Goal: Transaction & Acquisition: Purchase product/service

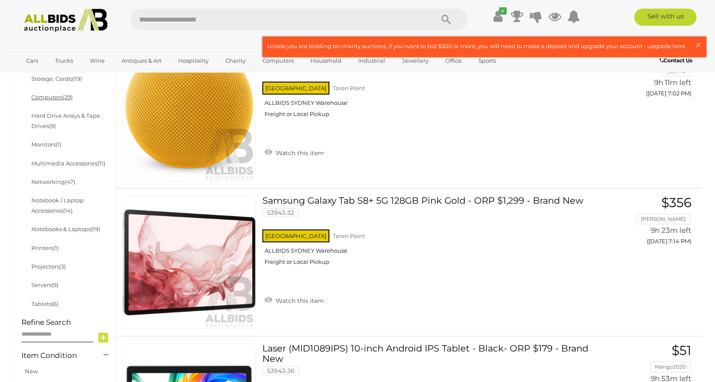
scroll to position [301, 0]
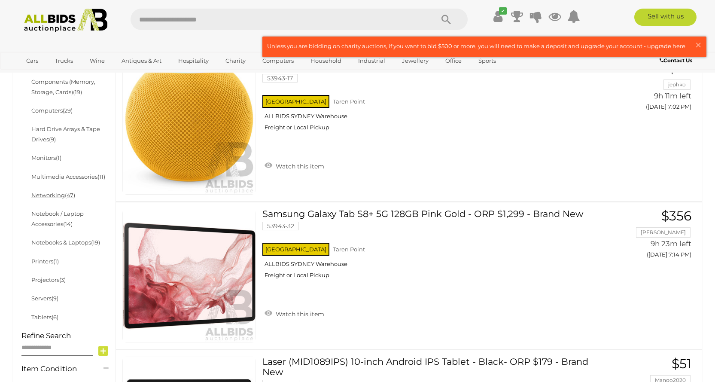
click at [67, 196] on span "(47)" at bounding box center [70, 195] width 10 height 7
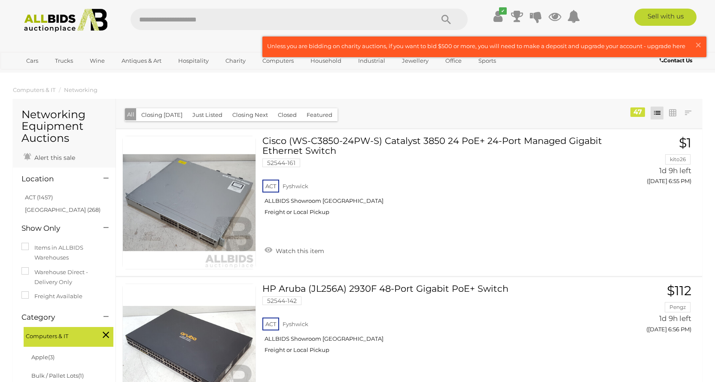
drag, startPoint x: 334, startPoint y: 228, endPoint x: 345, endPoint y: 105, distance: 123.3
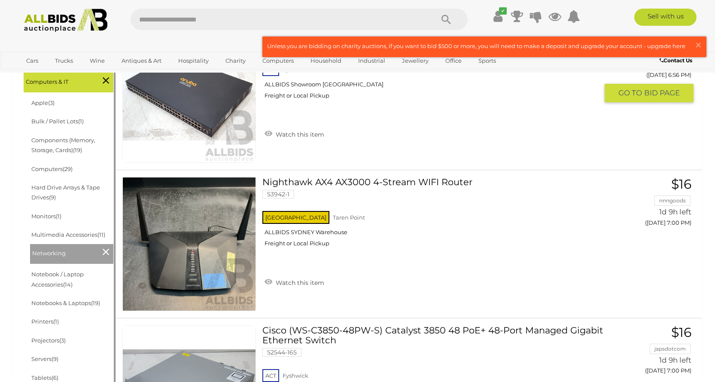
scroll to position [258, 0]
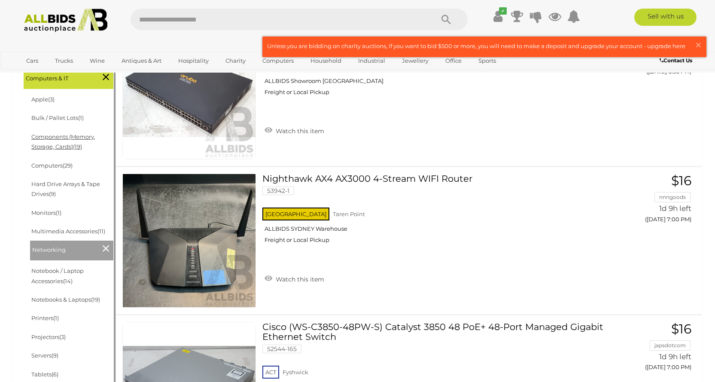
click at [55, 135] on link "Components (Memory, Storage, Cards) (19)" at bounding box center [63, 141] width 64 height 17
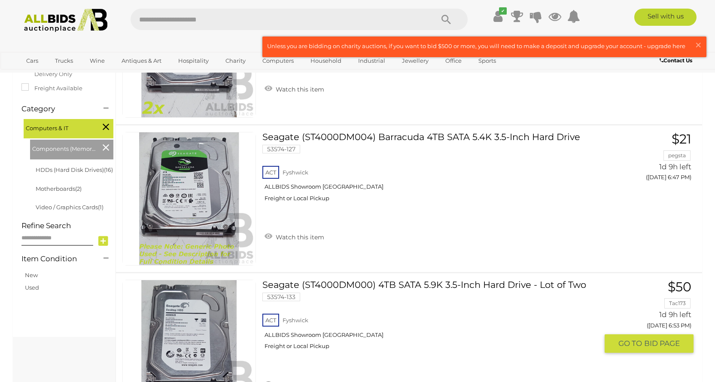
scroll to position [86, 0]
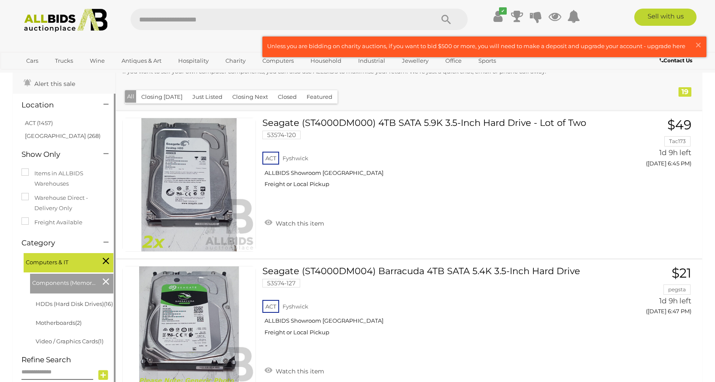
click at [107, 276] on icon at bounding box center [106, 281] width 6 height 11
click at [104, 276] on icon at bounding box center [106, 281] width 6 height 11
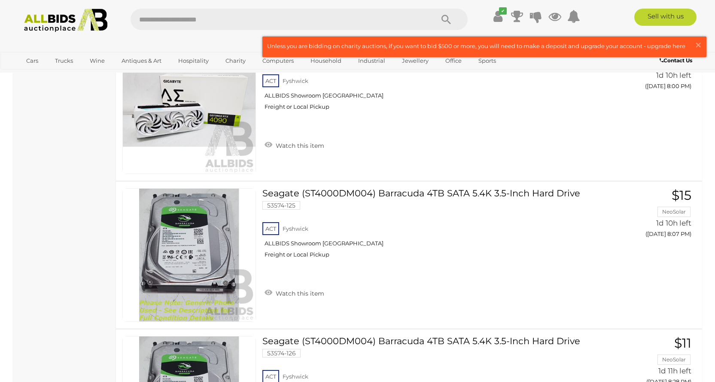
scroll to position [1547, 0]
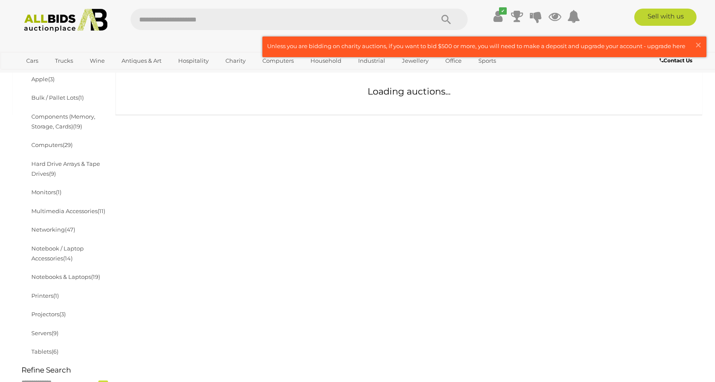
scroll to position [172, 0]
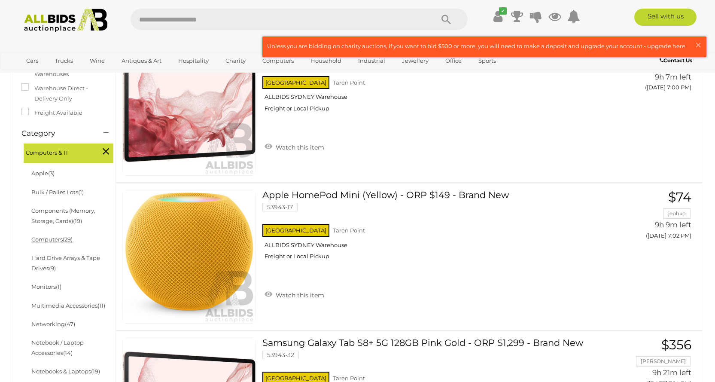
click at [54, 240] on link "Computers (29)" at bounding box center [51, 239] width 41 height 7
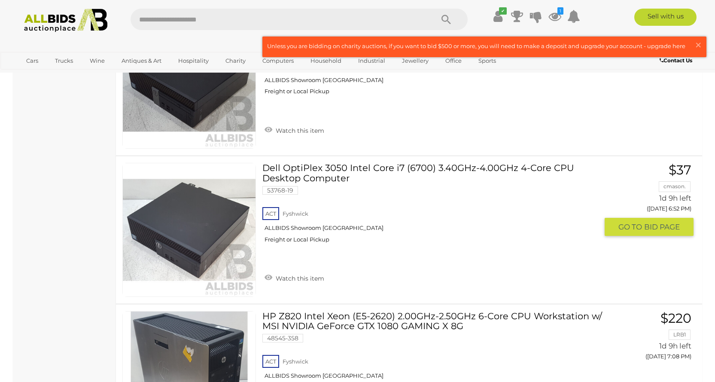
scroll to position [516, 0]
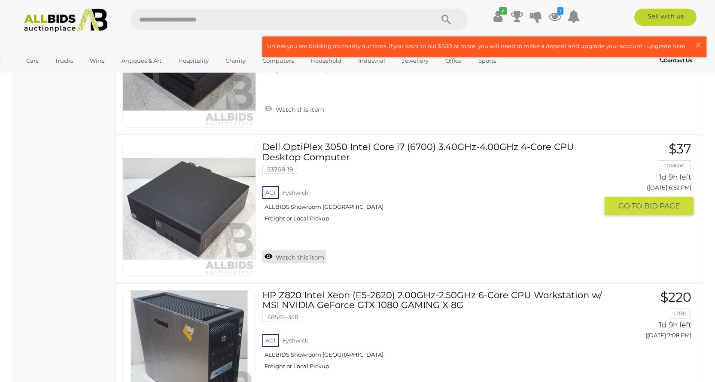
click at [271, 257] on link "Watch this item" at bounding box center [295, 256] width 64 height 13
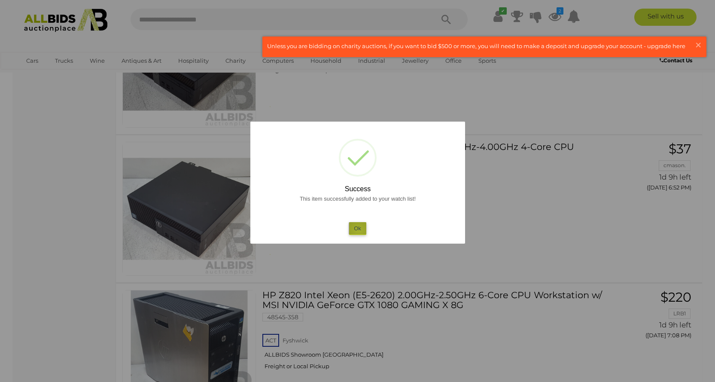
click at [359, 230] on button "Ok" at bounding box center [358, 228] width 18 height 12
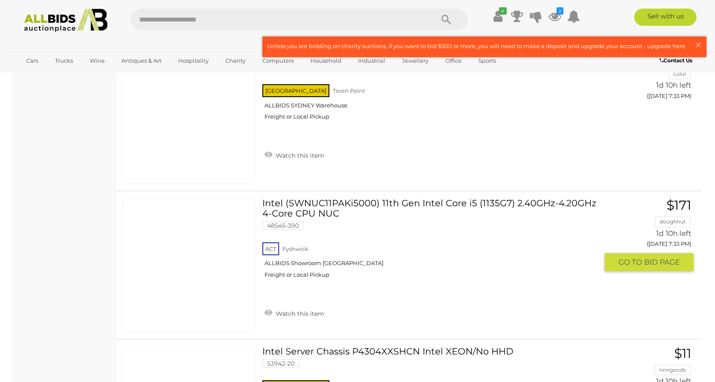
scroll to position [1719, 0]
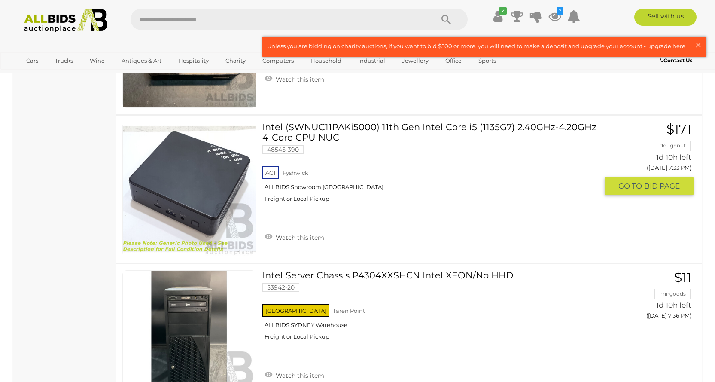
click at [427, 209] on div "ACT Fyshwick ALLBIDS Showroom Fyshwick Freight or Local Pickup" at bounding box center [431, 187] width 336 height 44
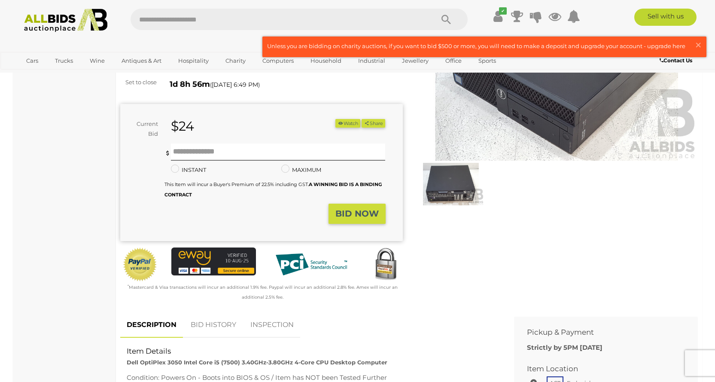
scroll to position [86, 0]
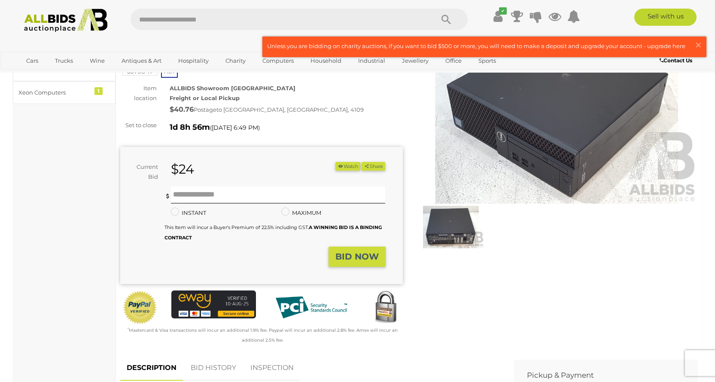
click at [343, 165] on button "Watch" at bounding box center [348, 166] width 25 height 9
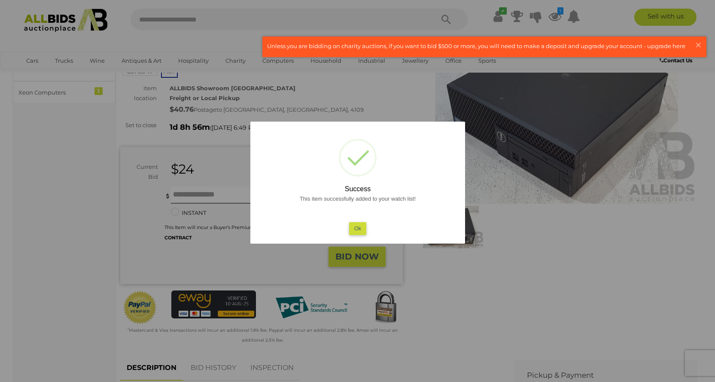
click at [359, 228] on button "Ok" at bounding box center [358, 228] width 18 height 12
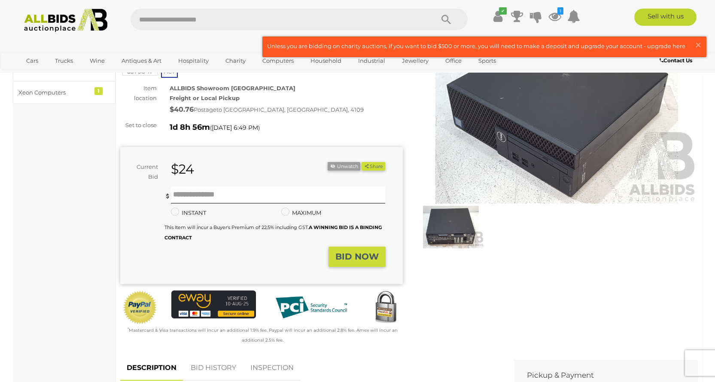
click at [434, 236] on img at bounding box center [451, 227] width 66 height 43
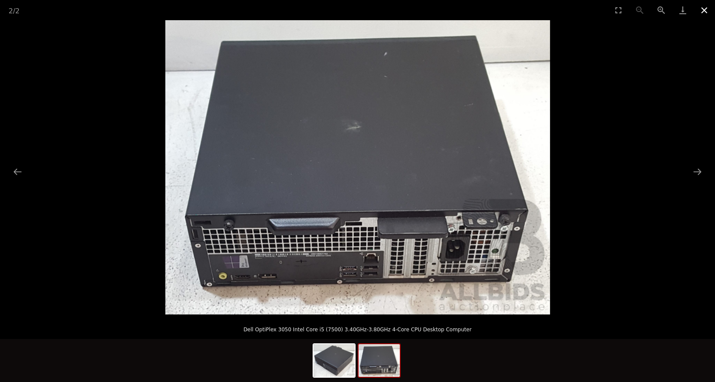
click at [707, 11] on button "Close gallery" at bounding box center [704, 10] width 21 height 20
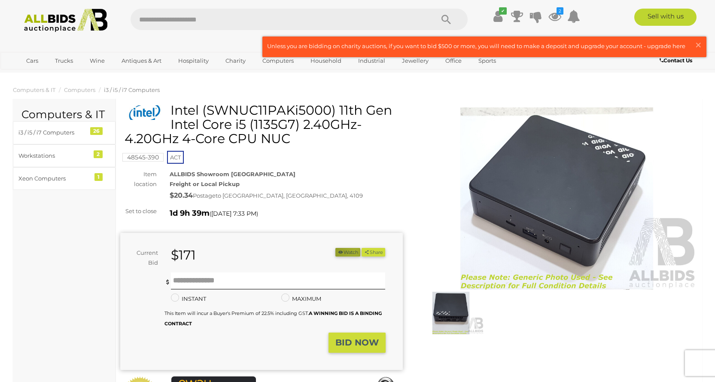
click at [351, 251] on button "Watch" at bounding box center [348, 252] width 25 height 9
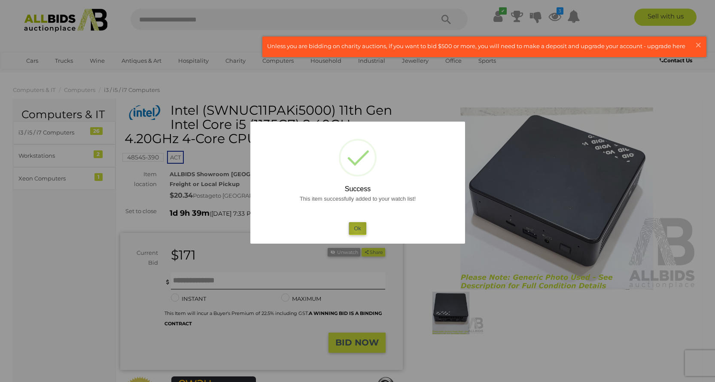
click at [357, 230] on button "Ok" at bounding box center [358, 228] width 18 height 12
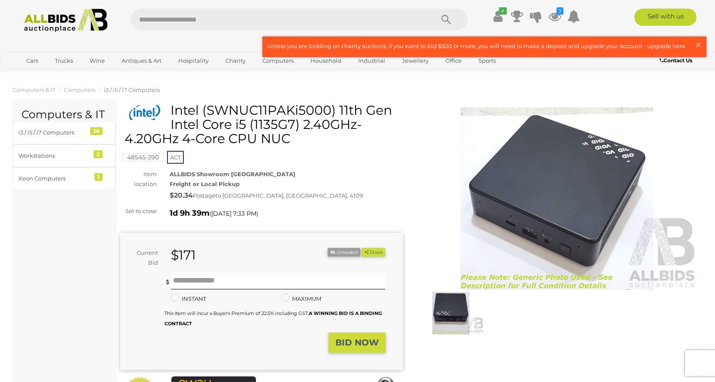
click at [472, 326] on img at bounding box center [451, 313] width 66 height 43
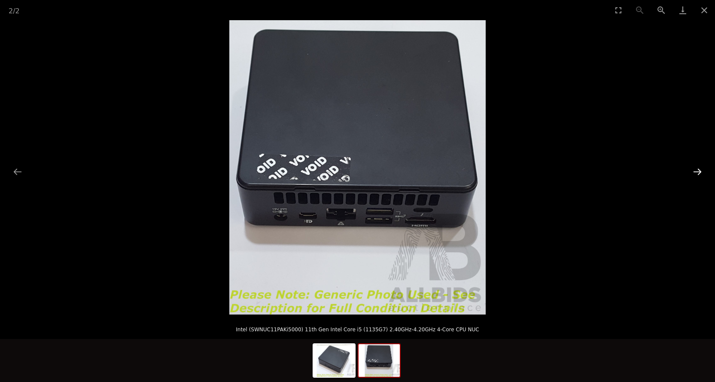
click at [701, 175] on button "Next slide" at bounding box center [698, 171] width 18 height 17
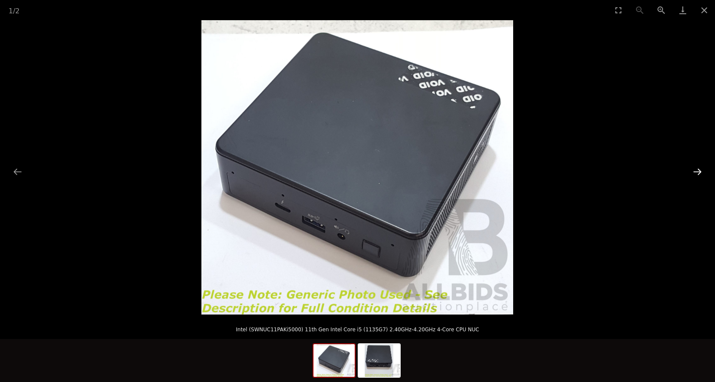
click at [698, 174] on button "Next slide" at bounding box center [698, 171] width 18 height 17
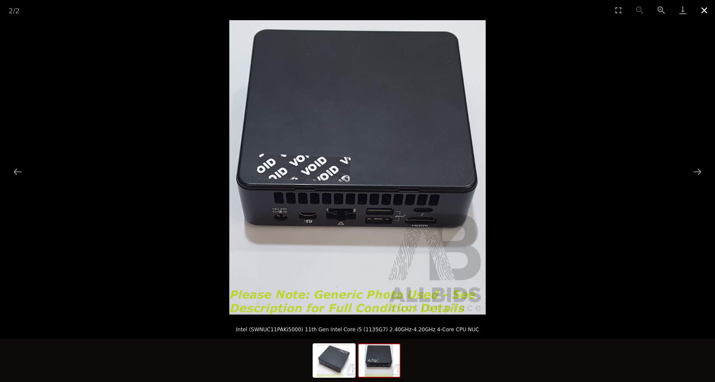
click at [705, 9] on button "Close gallery" at bounding box center [704, 10] width 21 height 20
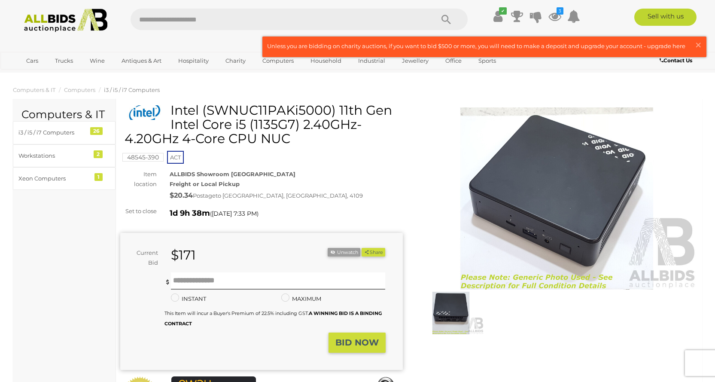
drag, startPoint x: 237, startPoint y: 122, endPoint x: 294, endPoint y: 123, distance: 57.6
click at [294, 123] on h1 "Intel (SWNUC11PAKi5000) 11th Gen Intel Core i5 (1135G7) 2.40GHz-4.20GHz 4-Core …" at bounding box center [263, 124] width 276 height 43
